Goal: Transaction & Acquisition: Subscribe to service/newsletter

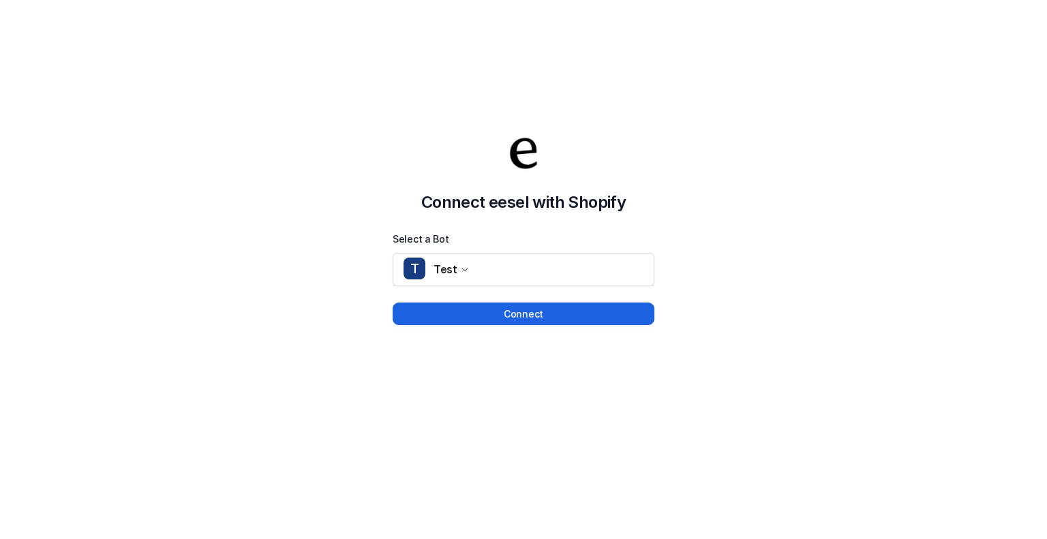
click at [520, 315] on button "Connect" at bounding box center [523, 314] width 262 height 22
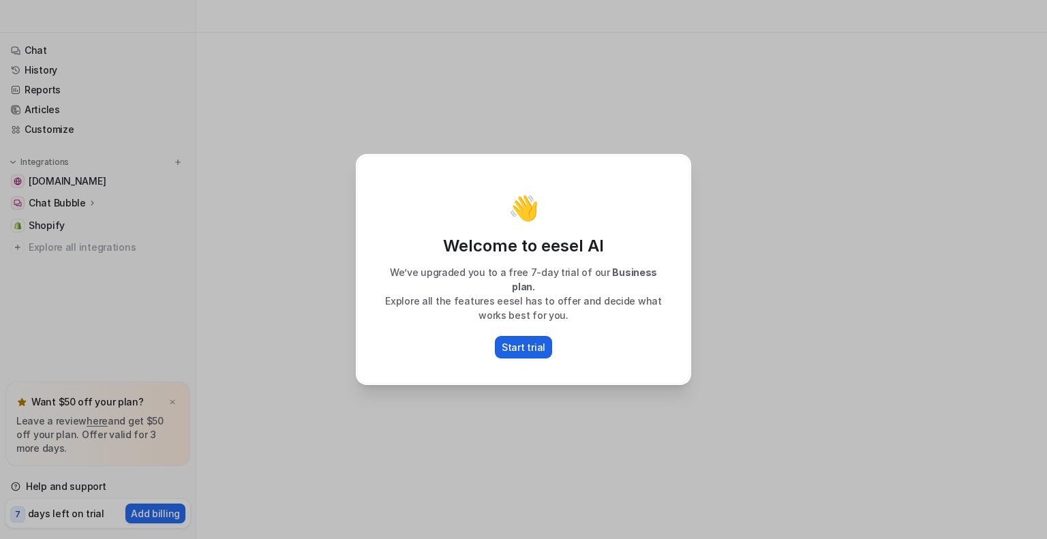
click at [516, 341] on p "Start trial" at bounding box center [523, 347] width 44 height 14
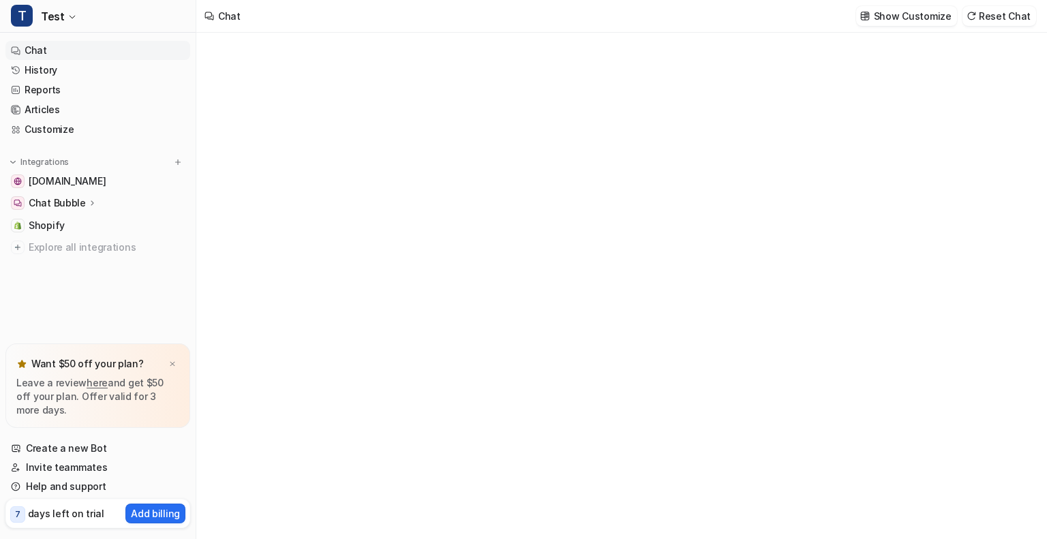
type textarea "**********"
click at [89, 517] on p "days left on trial" at bounding box center [66, 513] width 76 height 14
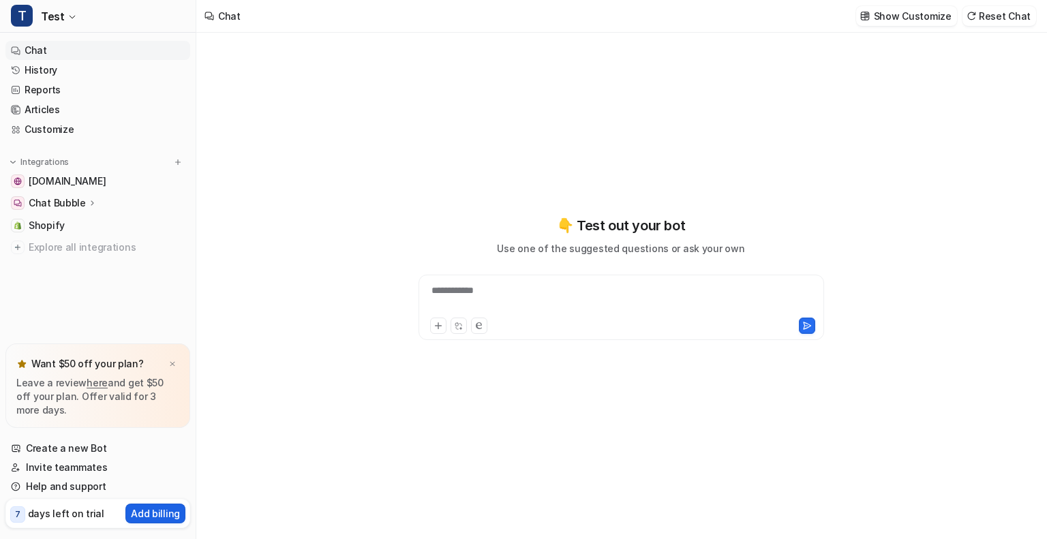
click at [155, 518] on p "Add billing" at bounding box center [155, 513] width 49 height 14
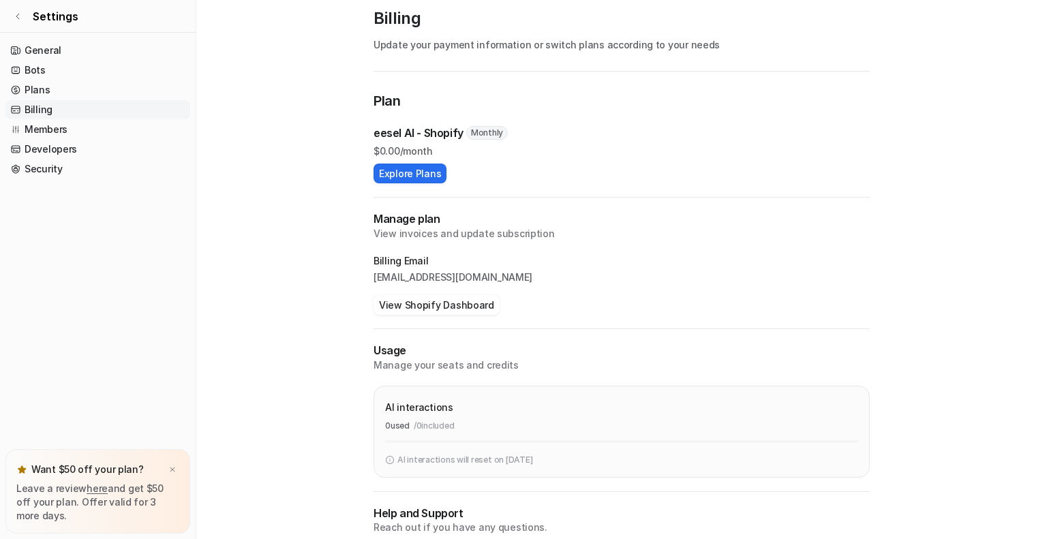
scroll to position [90, 0]
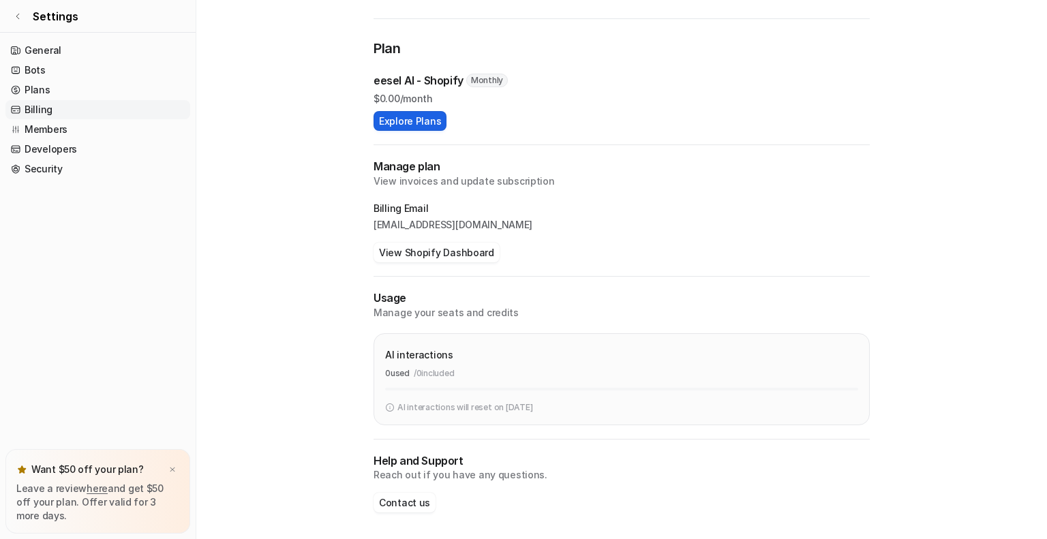
click at [405, 117] on button "Explore Plans" at bounding box center [409, 121] width 73 height 20
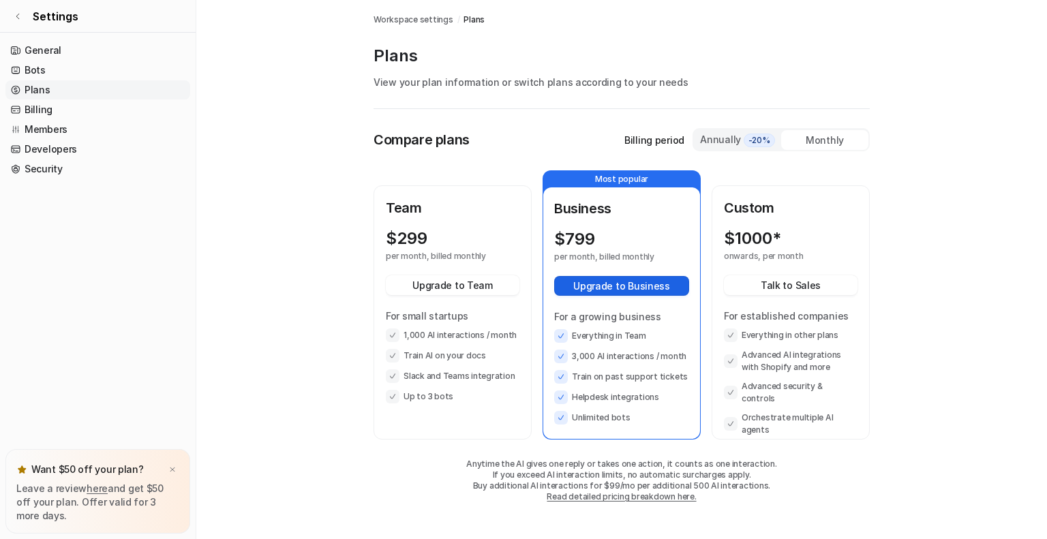
click at [613, 291] on button "Upgrade to Business" at bounding box center [621, 286] width 135 height 20
